Goal: Check status: Check status

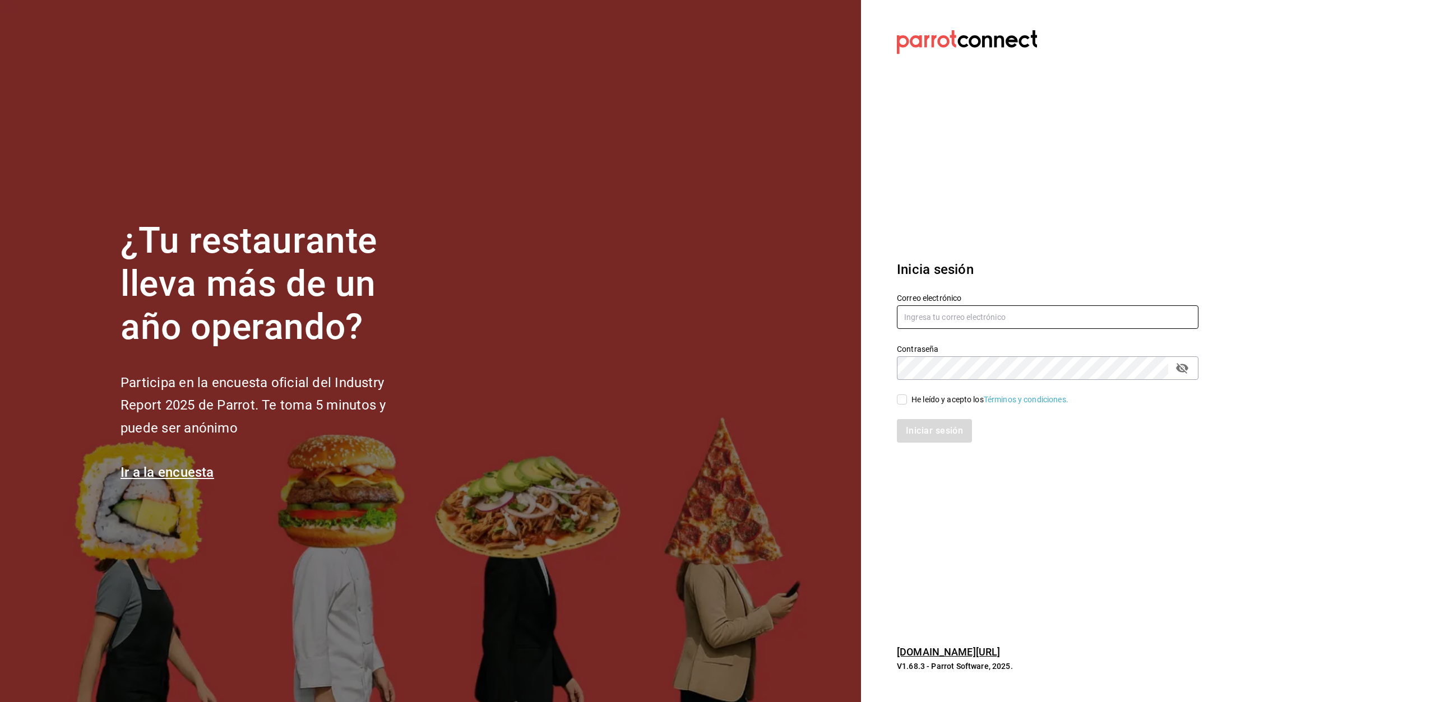
type input "[EMAIL_ADDRESS][DOMAIN_NAME]"
click at [904, 401] on input "He leído y acepto los Términos y condiciones." at bounding box center [902, 400] width 10 height 10
checkbox input "true"
click at [937, 431] on button "Iniciar sesión" at bounding box center [935, 431] width 76 height 24
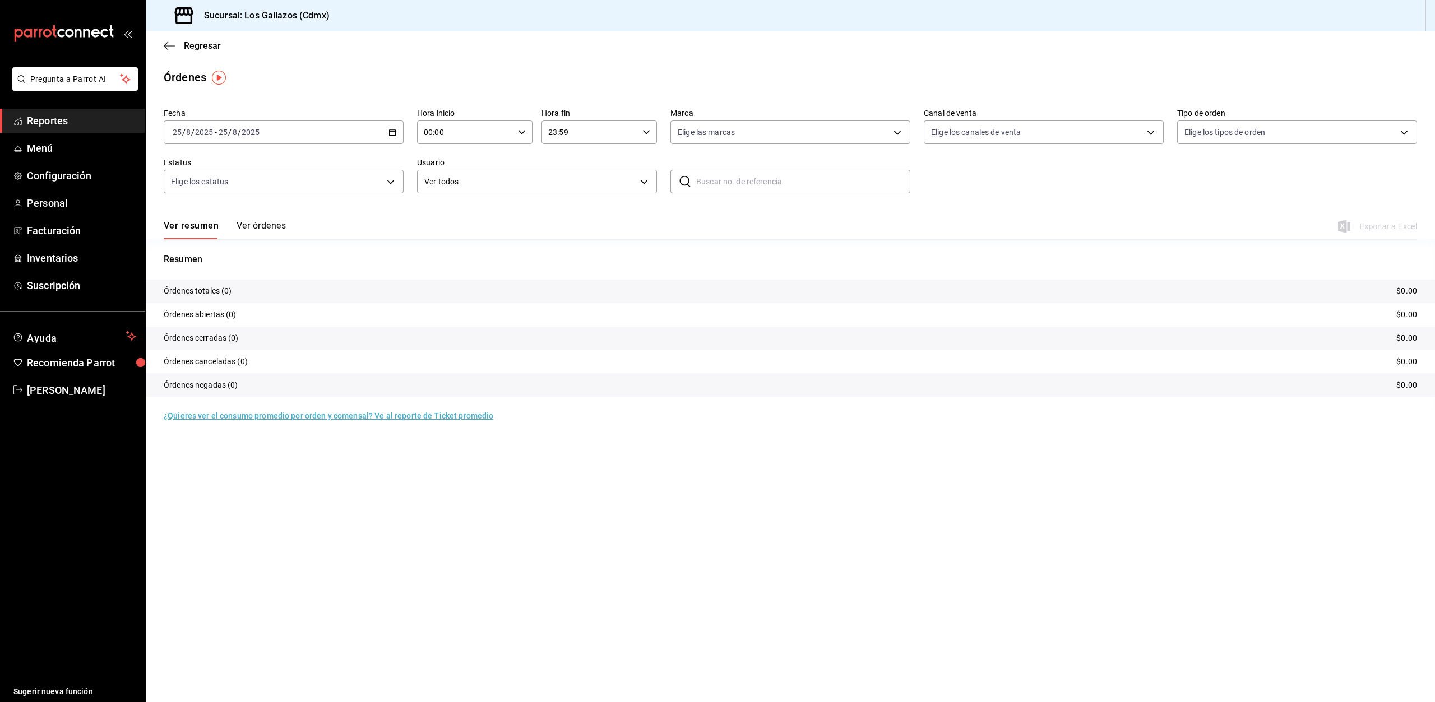
click at [394, 132] on \(Stroke\) "button" at bounding box center [393, 131] width 6 height 1
click at [206, 295] on span "Rango de fechas" at bounding box center [216, 292] width 87 height 12
click at [413, 282] on abbr "24" at bounding box center [412, 281] width 7 height 8
click at [522, 132] on icon "button" at bounding box center [522, 132] width 8 height 8
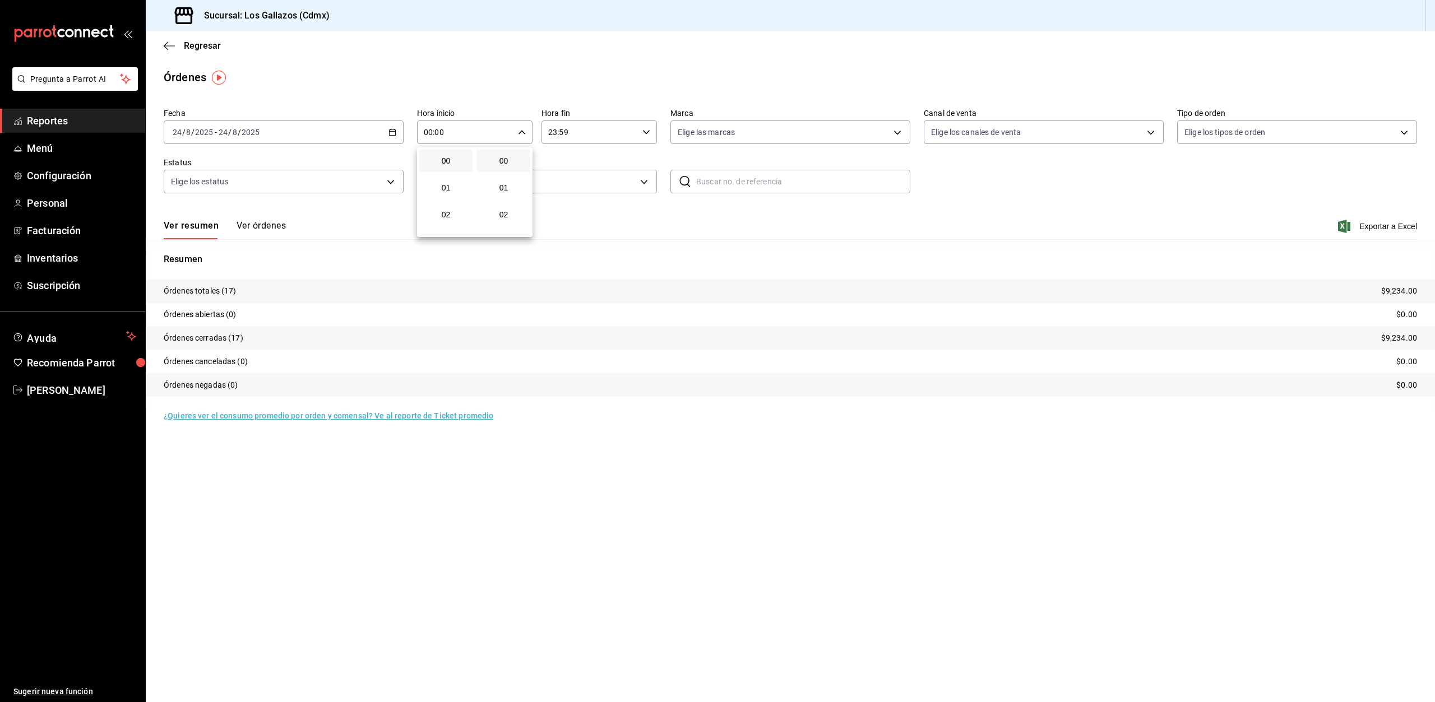
scroll to position [280, 0]
click at [450, 202] on span "12" at bounding box center [446, 203] width 40 height 9
type input "12:00"
click at [1045, 207] on div at bounding box center [717, 351] width 1435 height 702
click at [272, 228] on button "Ver órdenes" at bounding box center [261, 229] width 49 height 19
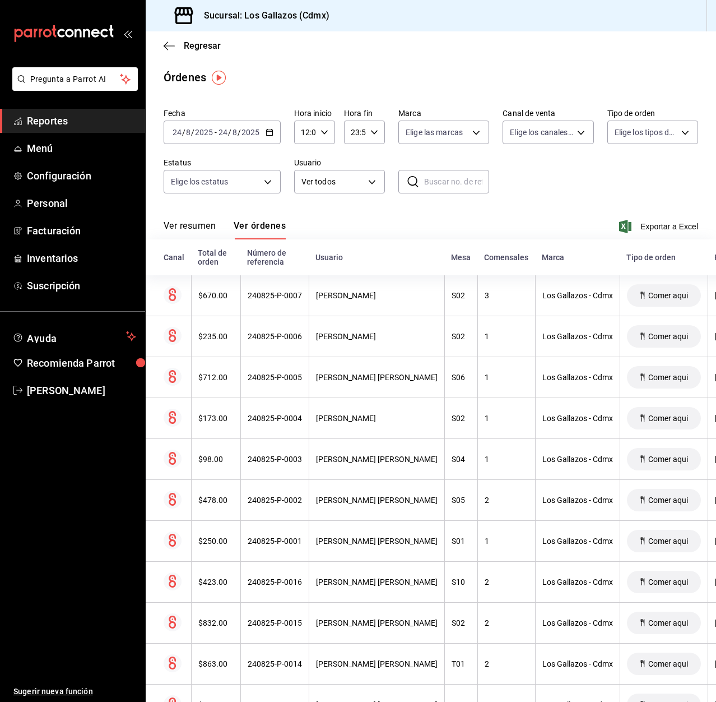
click at [197, 227] on button "Ver resumen" at bounding box center [190, 229] width 52 height 19
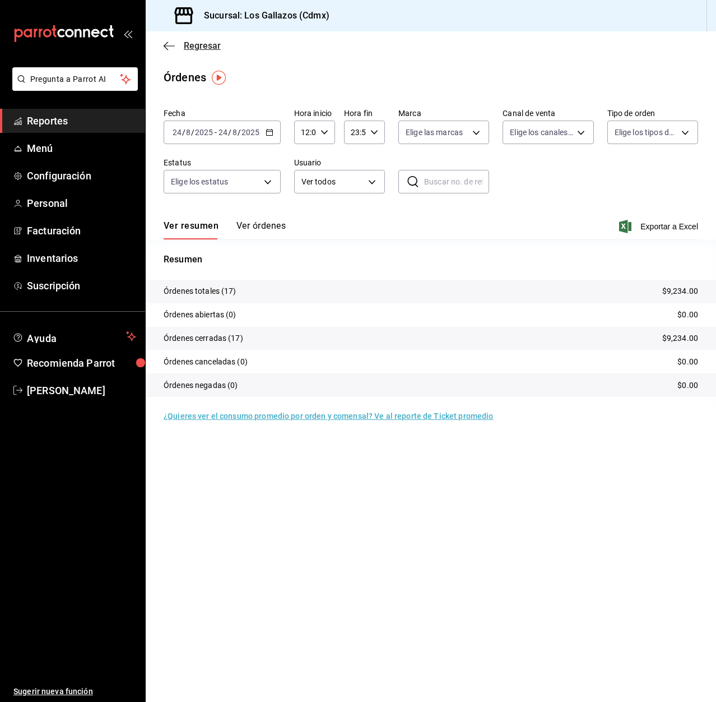
click at [169, 43] on icon "button" at bounding box center [169, 46] width 11 height 10
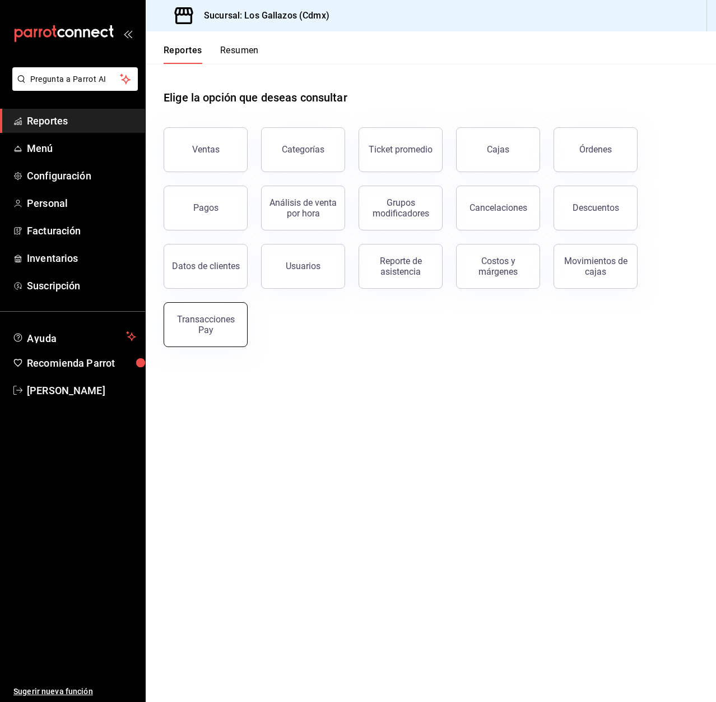
click at [210, 326] on div "Transacciones Pay" at bounding box center [206, 324] width 70 height 21
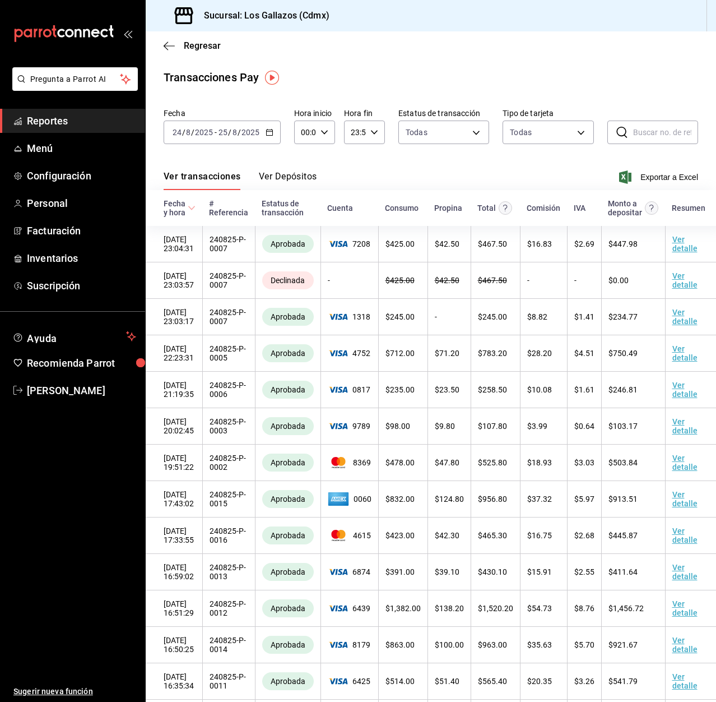
click at [271, 131] on icon "button" at bounding box center [270, 132] width 8 height 8
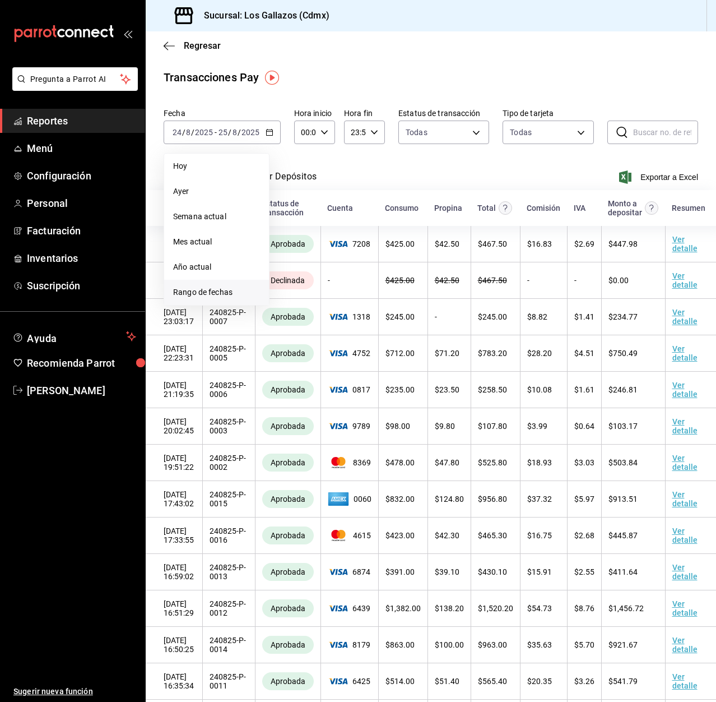
click at [197, 292] on span "Rango de fechas" at bounding box center [216, 292] width 87 height 12
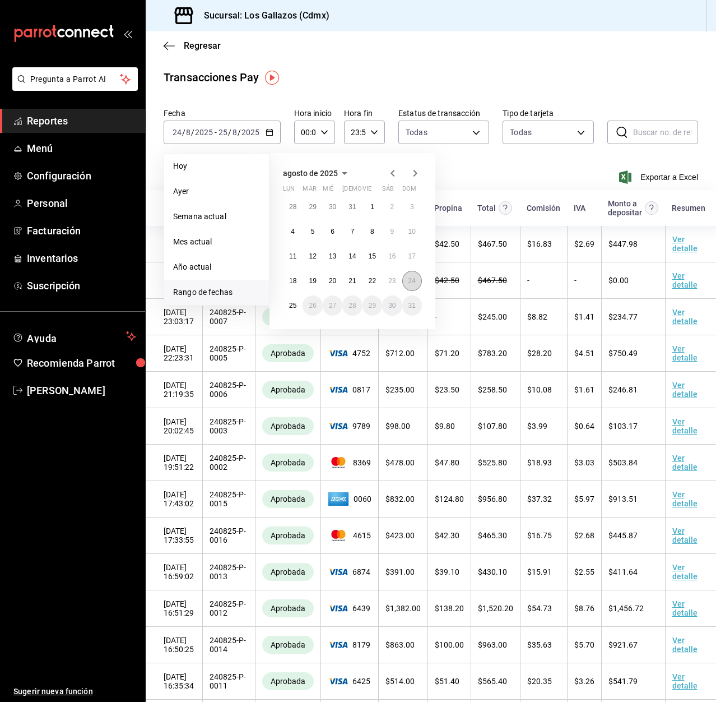
click at [411, 285] on button "24" at bounding box center [412, 281] width 20 height 20
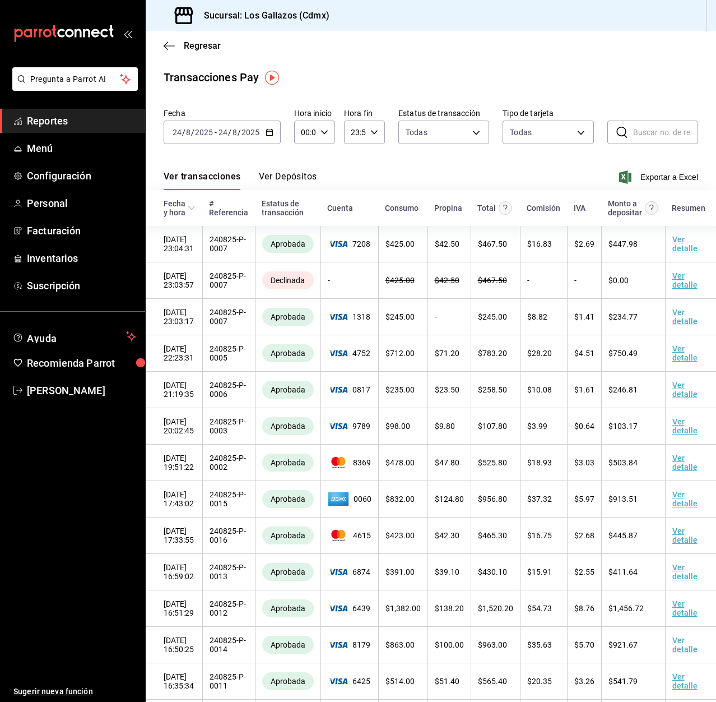
click at [324, 132] on icon "button" at bounding box center [325, 132] width 8 height 8
drag, startPoint x: 305, startPoint y: 206, endPoint x: 385, endPoint y: 272, distance: 103.1
click at [305, 206] on span "12" at bounding box center [304, 203] width 2 height 9
type input "12:00"
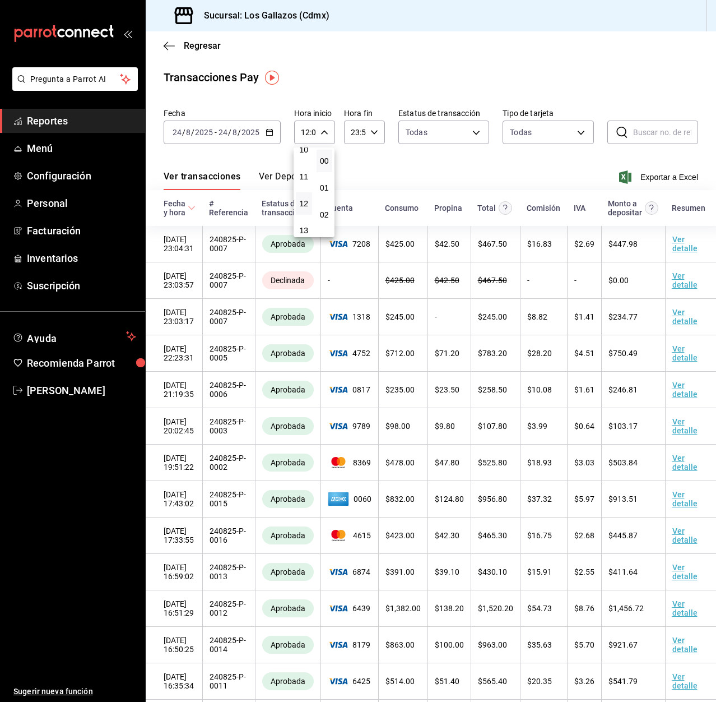
click at [461, 174] on div at bounding box center [358, 351] width 716 height 702
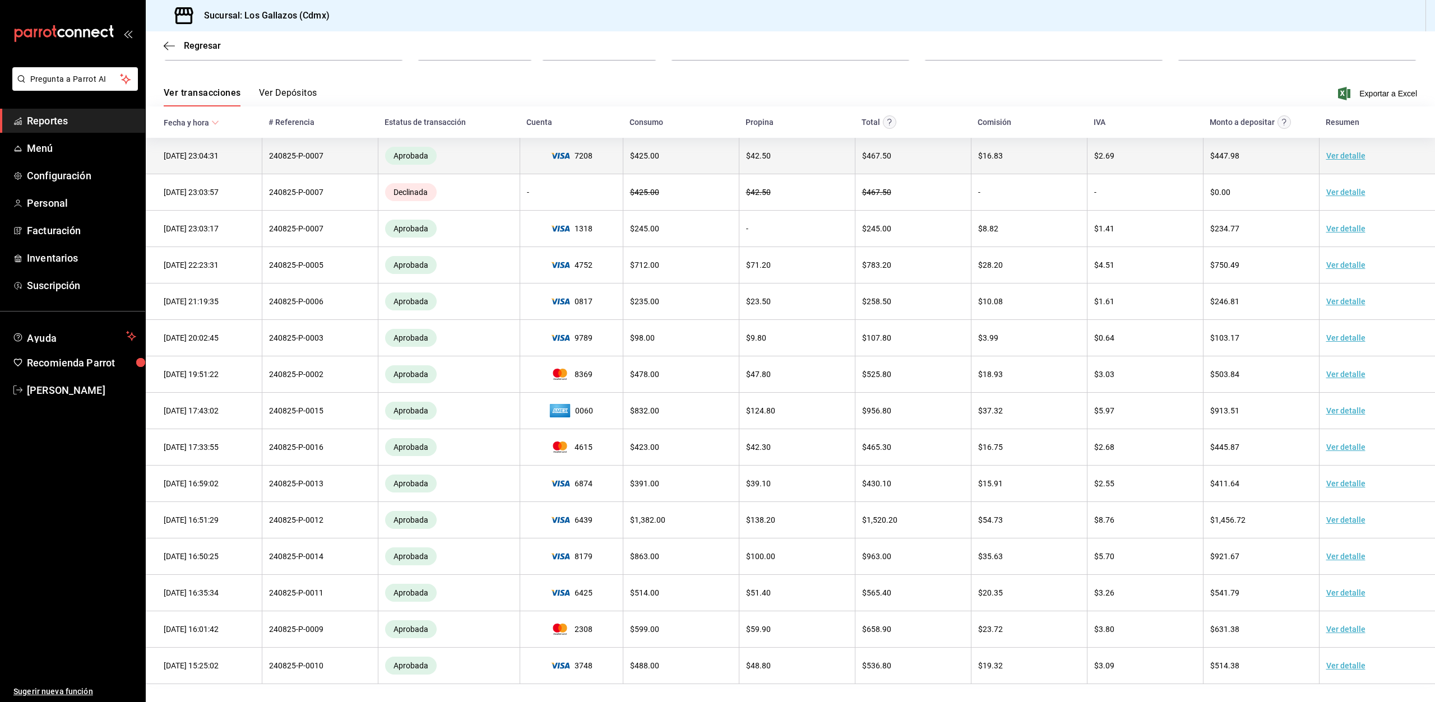
scroll to position [84, 0]
